Goal: Task Accomplishment & Management: Complete application form

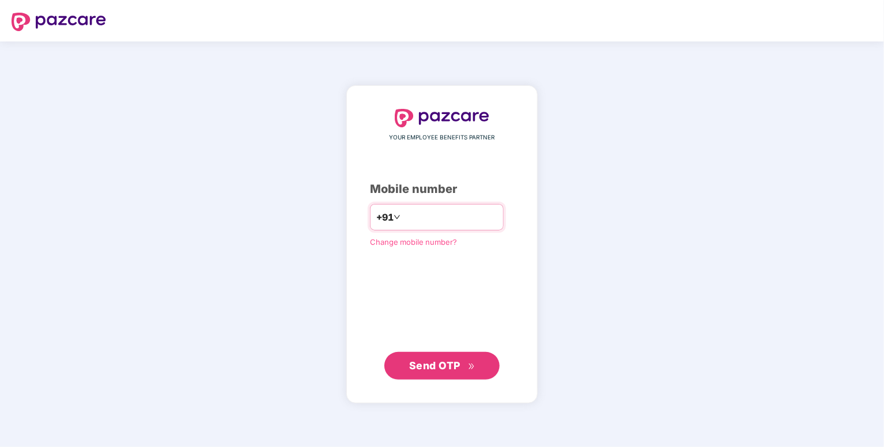
click at [490, 213] on input "number" at bounding box center [450, 217] width 94 height 18
type input "**********"
click at [479, 364] on button "Send OTP" at bounding box center [441, 366] width 115 height 28
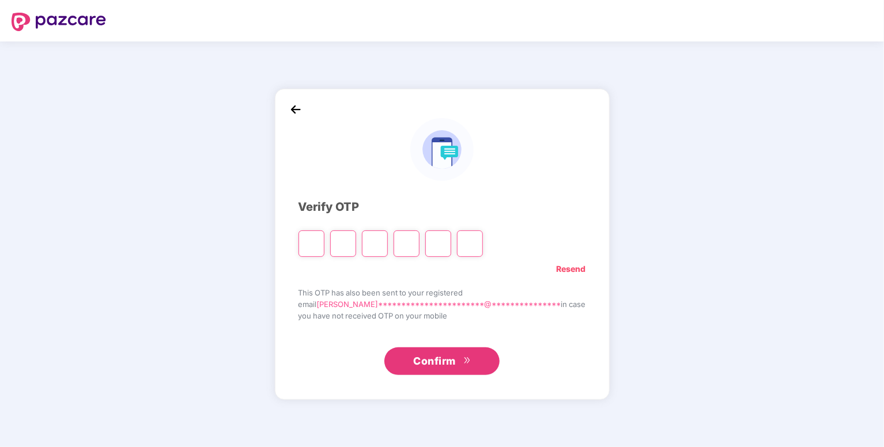
type input "*"
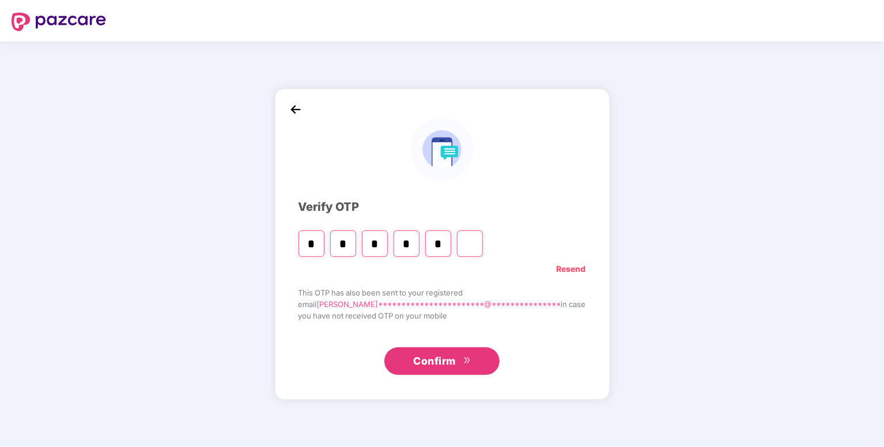
type input "*"
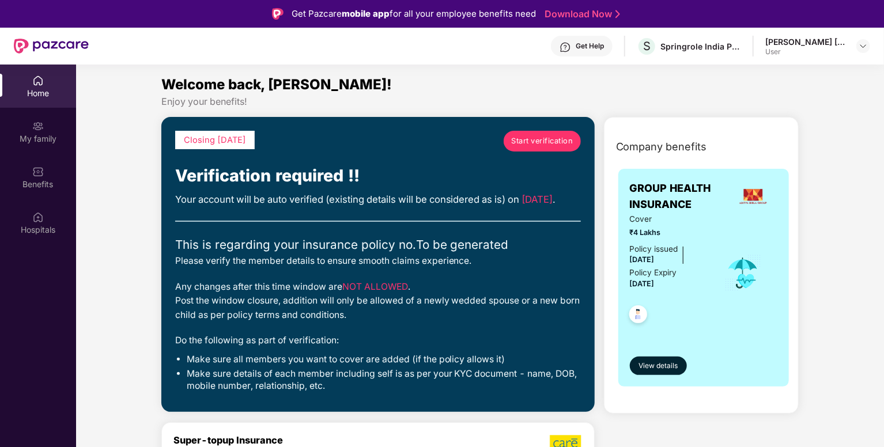
click at [553, 150] on link "Start verification" at bounding box center [541, 141] width 77 height 21
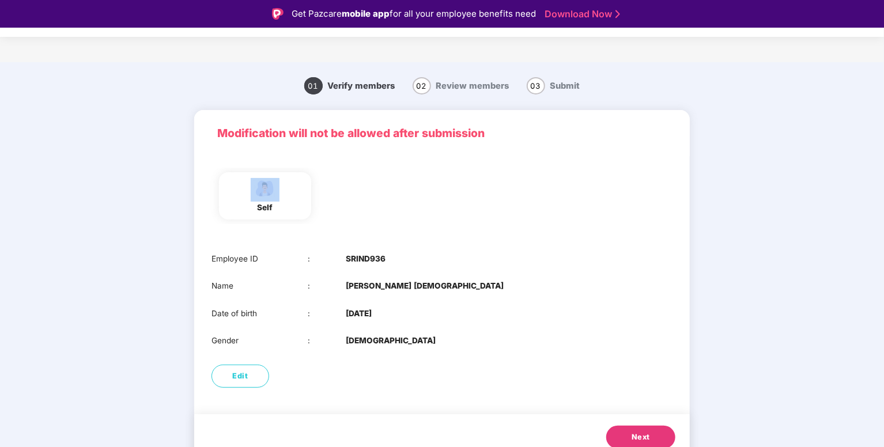
click at [553, 150] on div "Modification will not be allowed after submission" at bounding box center [441, 133] width 495 height 46
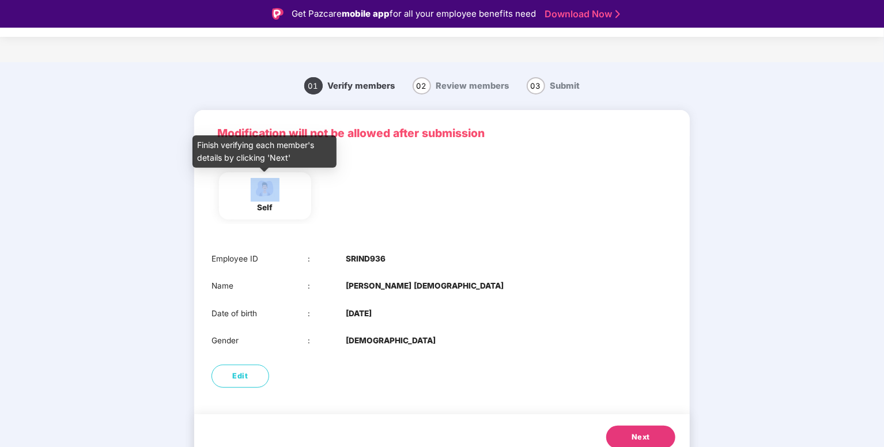
click at [262, 200] on div "self" at bounding box center [265, 196] width 29 height 36
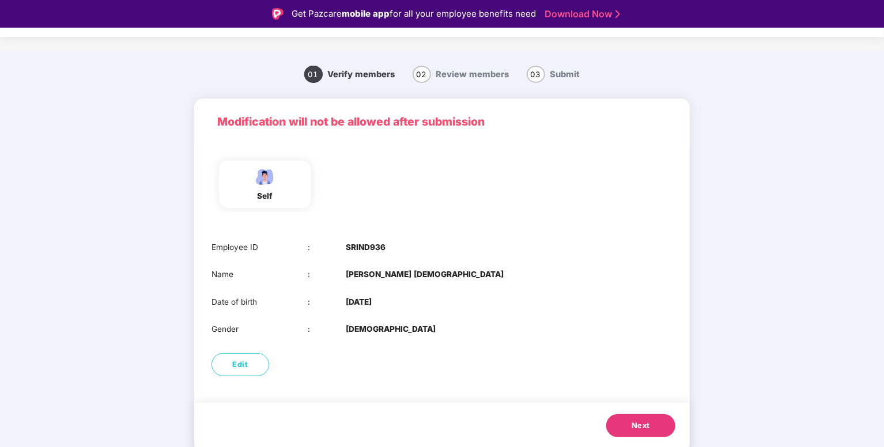
scroll to position [28, 0]
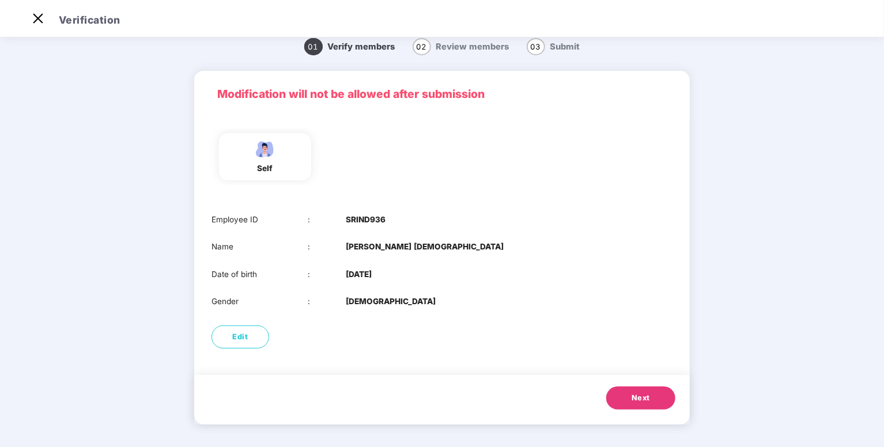
click at [643, 399] on span "Next" at bounding box center [640, 398] width 18 height 12
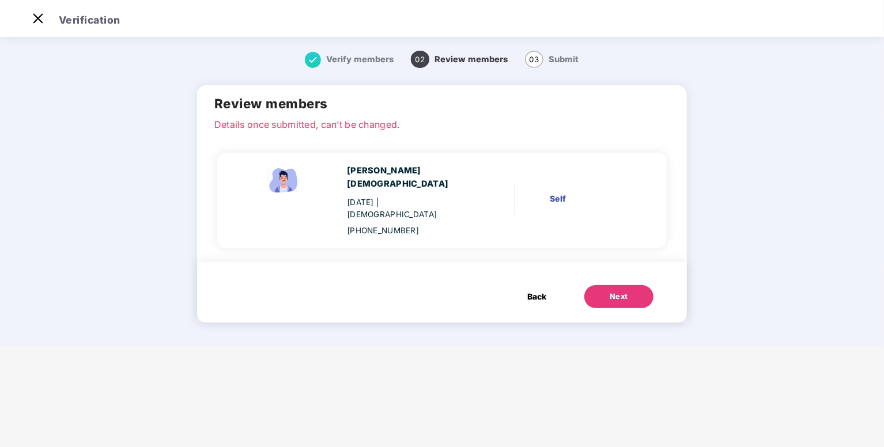
click at [613, 294] on button "Next" at bounding box center [618, 296] width 69 height 23
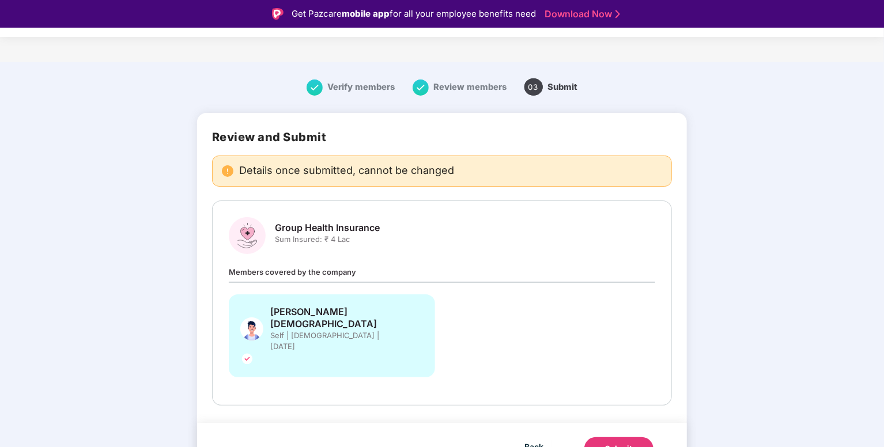
scroll to position [12, 0]
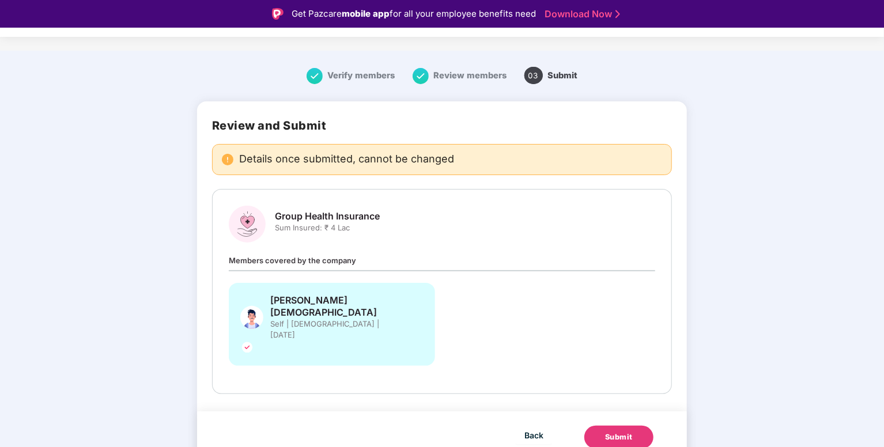
click at [448, 268] on div "Members covered by the company [PERSON_NAME] Self | [DEMOGRAPHIC_DATA] | [DATE]" at bounding box center [442, 315] width 426 height 123
click at [609, 438] on div "Back Submit" at bounding box center [442, 437] width 490 height 52
click at [618, 431] on div "Submit" at bounding box center [619, 437] width 28 height 12
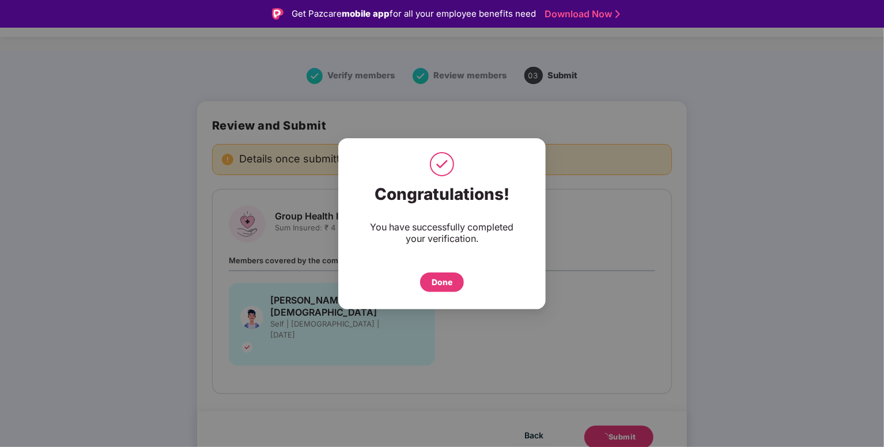
click at [425, 278] on div "Done" at bounding box center [442, 282] width 44 height 20
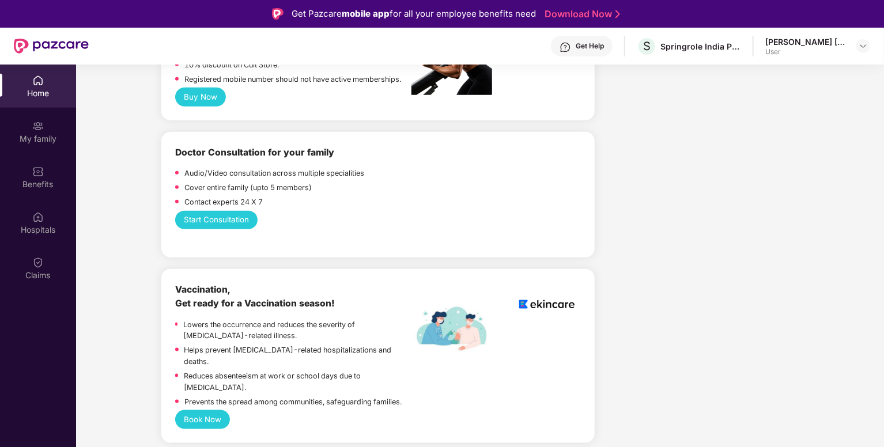
scroll to position [579, 0]
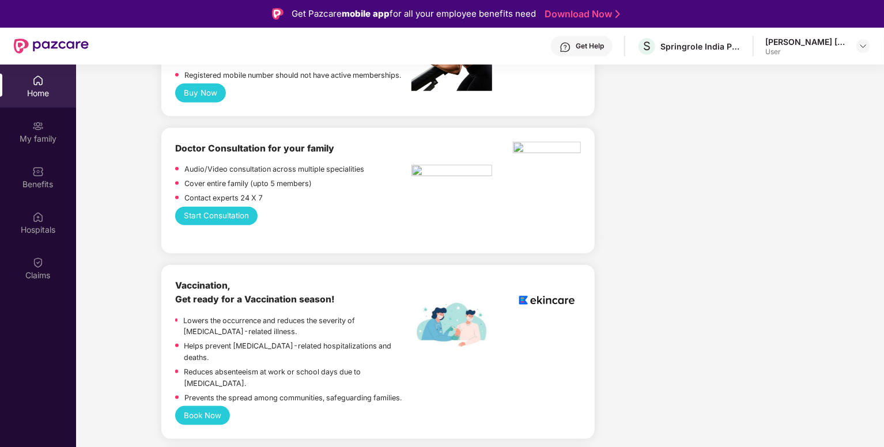
click at [469, 284] on div at bounding box center [451, 308] width 81 height 58
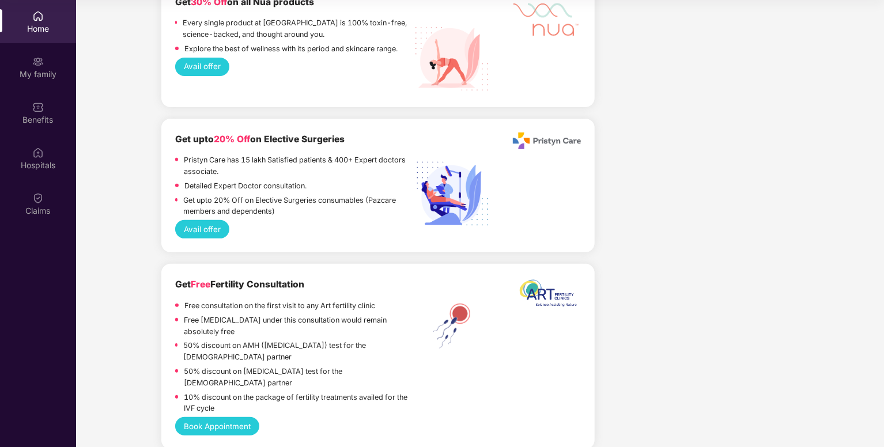
scroll to position [2594, 0]
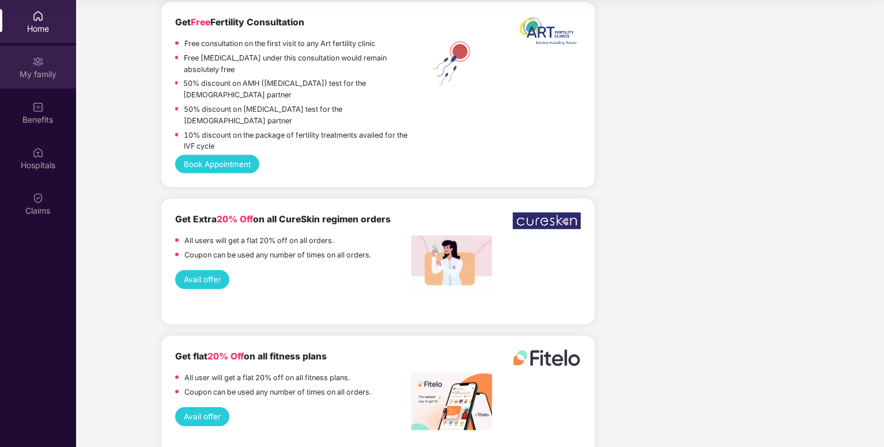
click at [26, 85] on div "My family" at bounding box center [38, 67] width 76 height 43
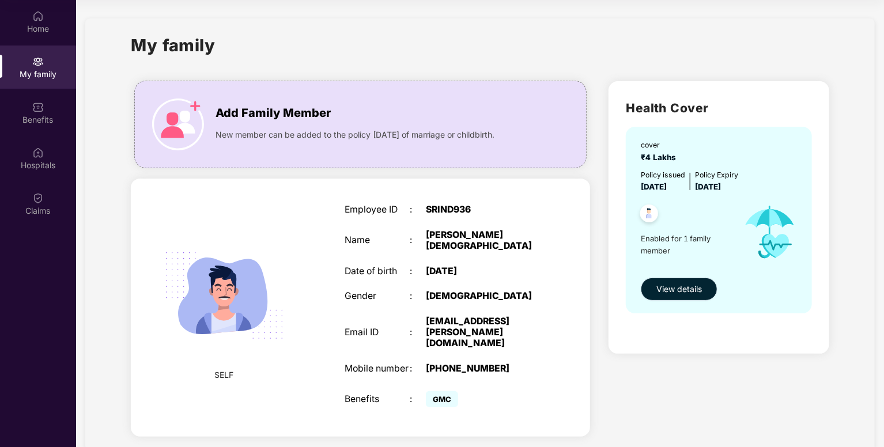
click at [669, 283] on span "View details" at bounding box center [679, 289] width 46 height 13
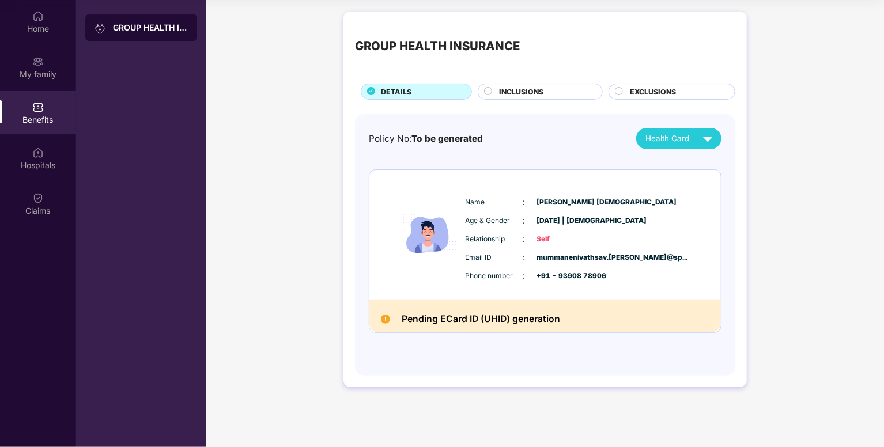
click at [552, 85] on div "INCLUSIONS" at bounding box center [540, 92] width 125 height 16
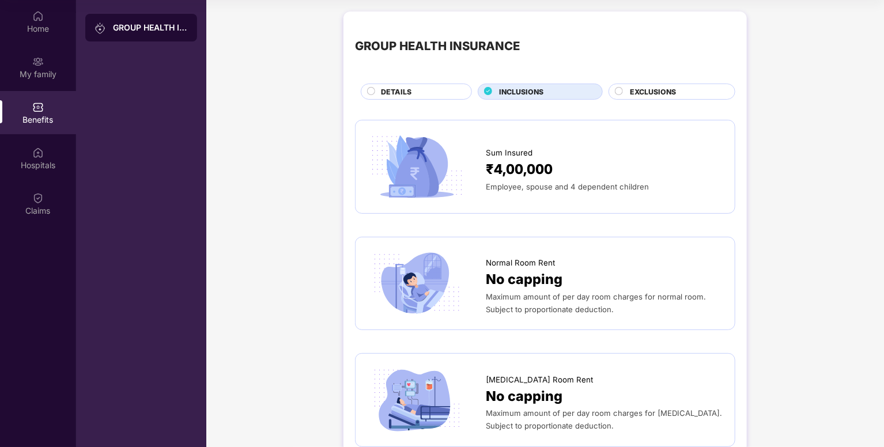
click at [568, 169] on div "₹4,00,000" at bounding box center [604, 169] width 237 height 21
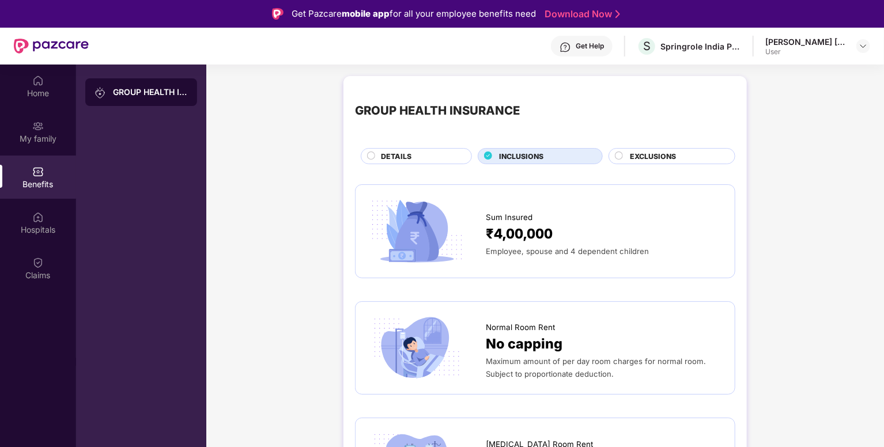
click at [690, 153] on div "EXCLUSIONS" at bounding box center [676, 157] width 105 height 13
